Goal: Obtain resource: Download file/media

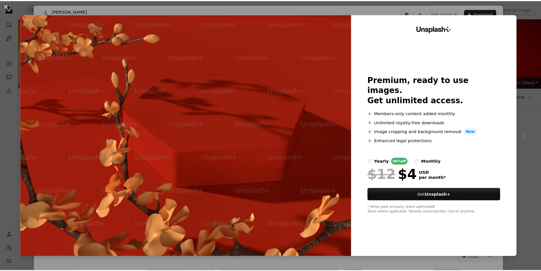
scroll to position [85, 0]
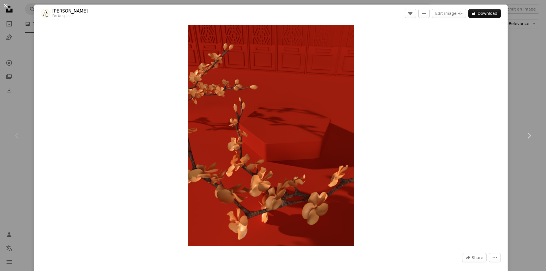
click at [8, 8] on button "An X shape" at bounding box center [5, 5] width 7 height 7
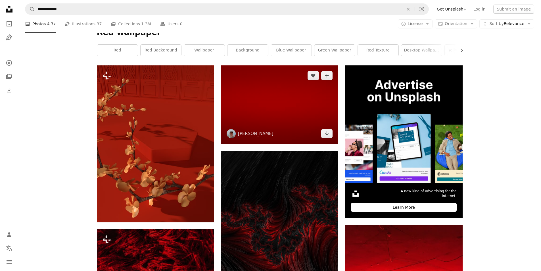
click at [265, 102] on img at bounding box center [279, 104] width 117 height 78
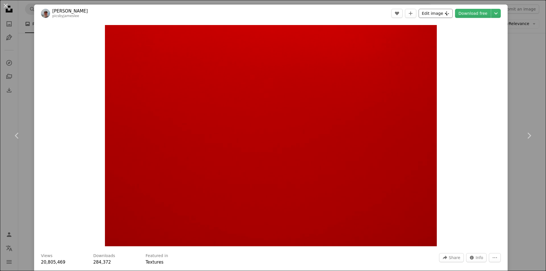
click at [437, 14] on button "Edit image Plus sign for Unsplash+" at bounding box center [435, 13] width 34 height 9
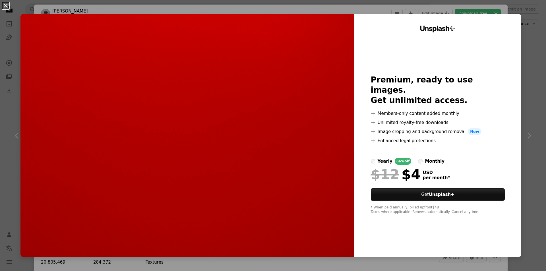
click at [5, 6] on button "An X shape" at bounding box center [5, 5] width 7 height 7
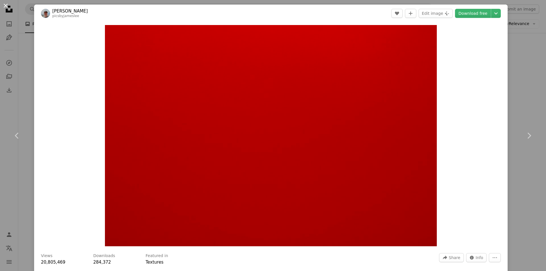
click at [4, 7] on button "An X shape" at bounding box center [5, 5] width 7 height 7
